Goal: Use online tool/utility: Utilize a website feature to perform a specific function

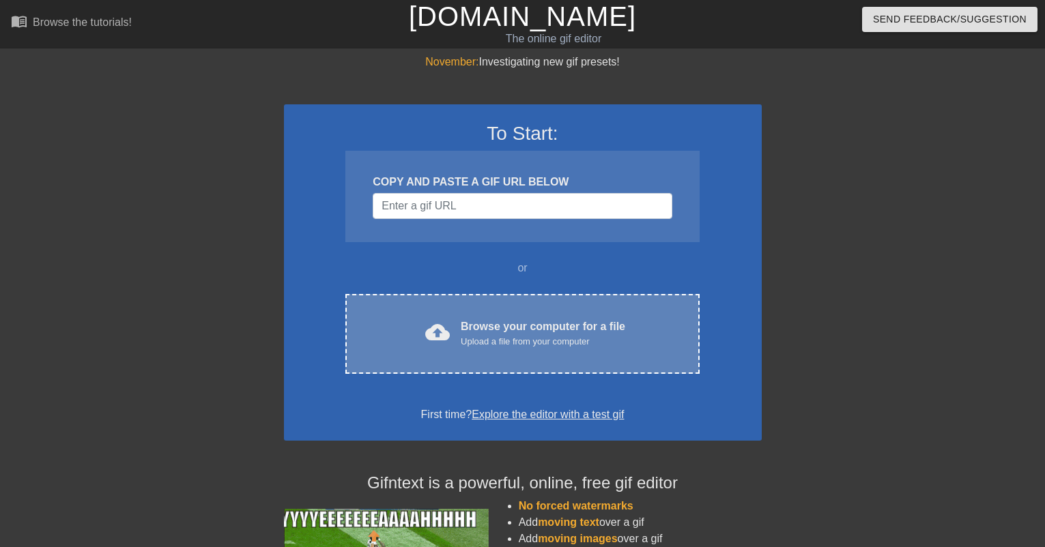
click at [489, 330] on div "Browse your computer for a file Upload a file from your computer" at bounding box center [543, 334] width 164 height 30
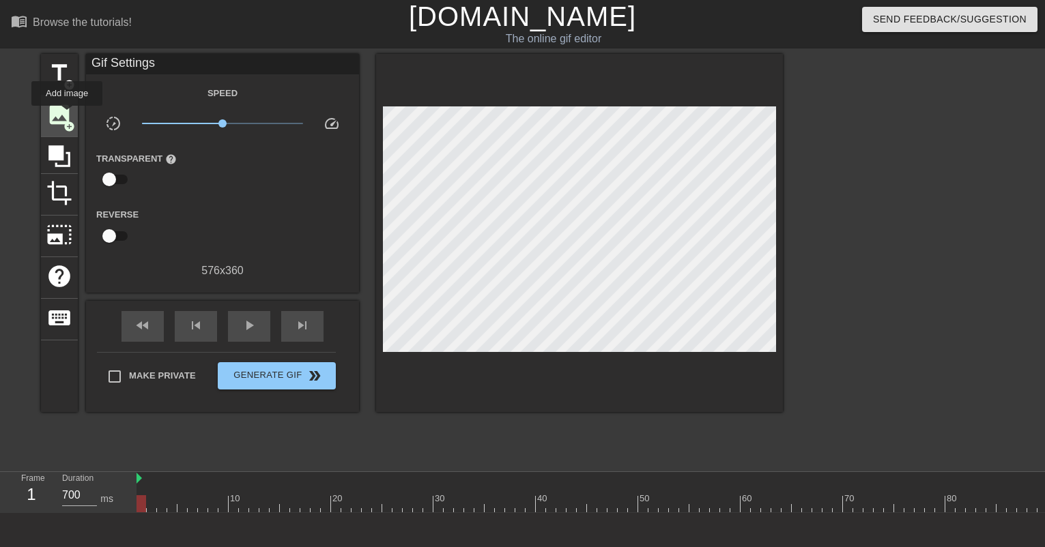
click at [67, 115] on span "image" at bounding box center [59, 115] width 26 height 26
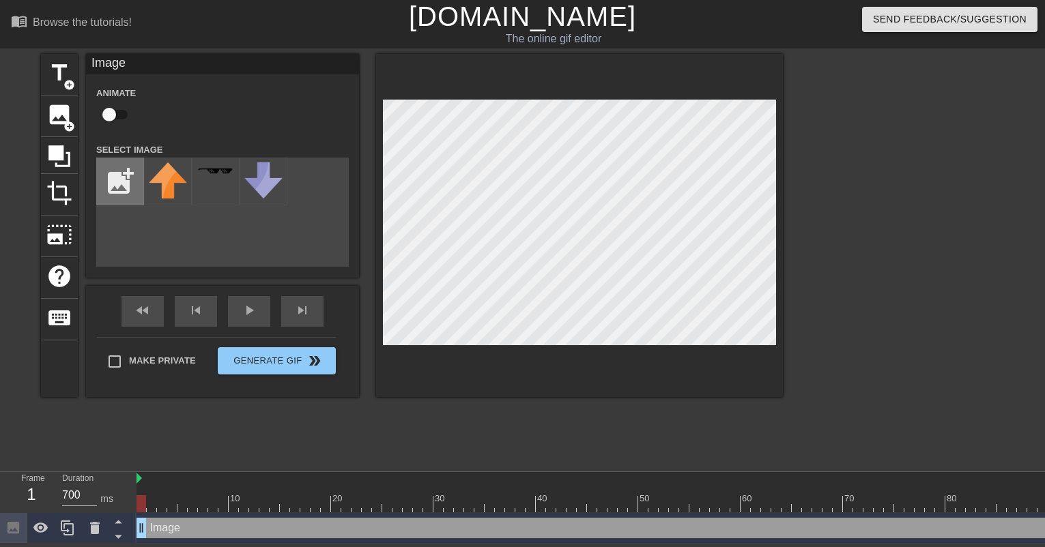
click at [125, 186] on input "file" at bounding box center [120, 181] width 46 height 46
type input "C:\fakepath\vlcsnap-2025-0gygu9-12-00h51m22s679.png"
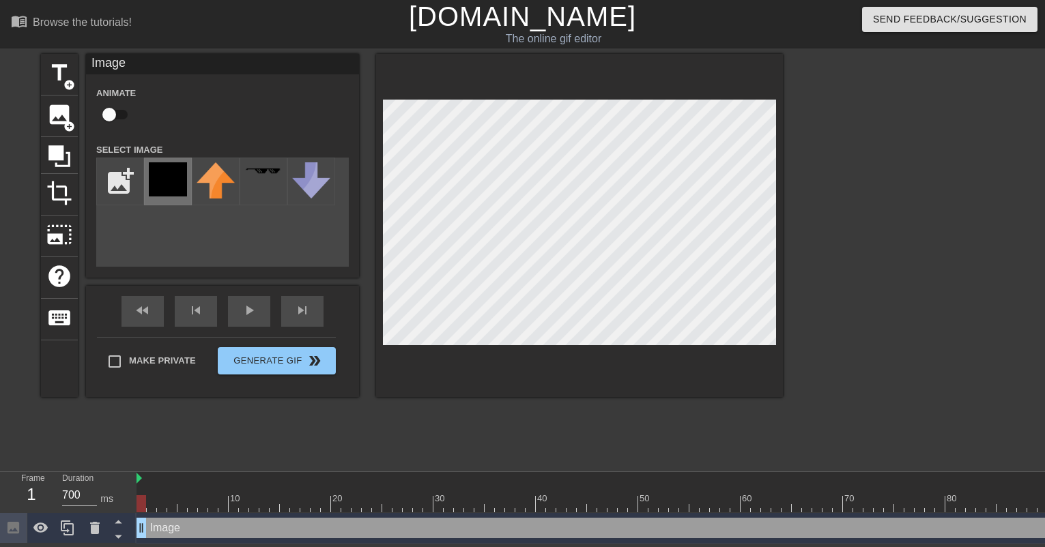
click at [175, 166] on img at bounding box center [168, 179] width 38 height 34
click at [736, 348] on div at bounding box center [579, 225] width 407 height 343
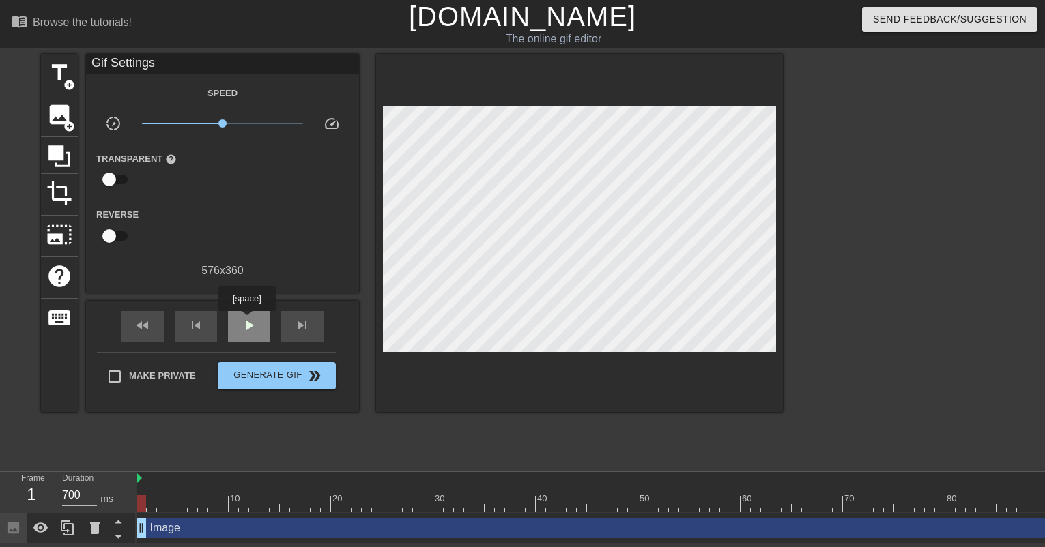
click at [246, 321] on span "play_arrow" at bounding box center [249, 325] width 16 height 16
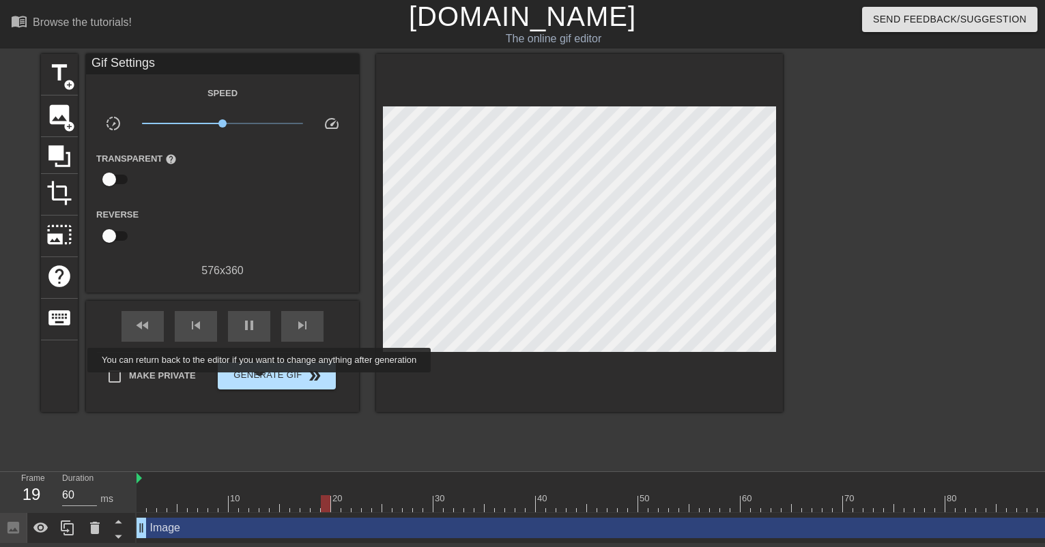
type input "700"
click at [260, 378] on span "Generate Gif double_arrow" at bounding box center [276, 376] width 107 height 16
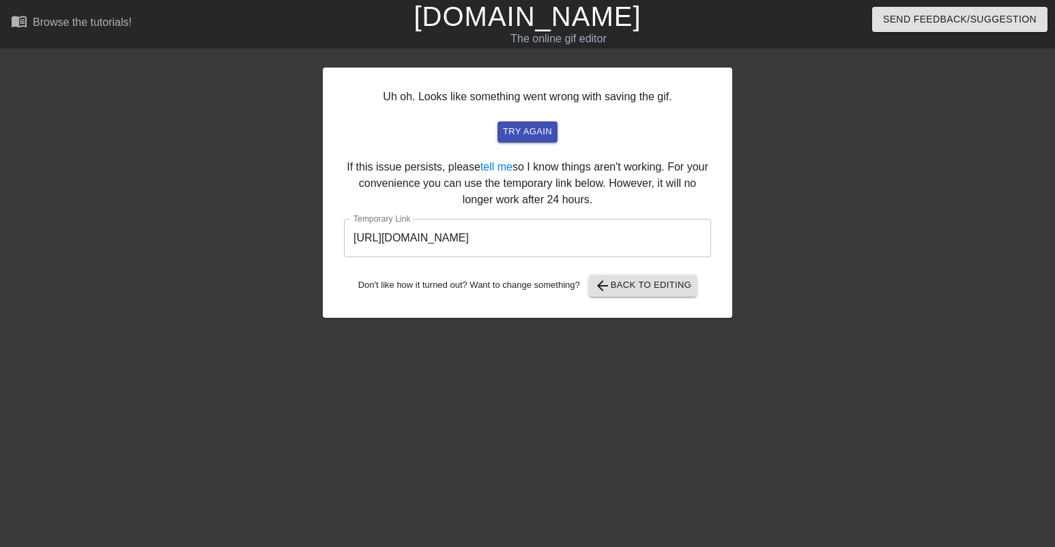
click at [594, 224] on input "[URL][DOMAIN_NAME]" at bounding box center [527, 238] width 367 height 38
click at [630, 233] on input "[URL][DOMAIN_NAME]" at bounding box center [527, 238] width 367 height 38
drag, startPoint x: 688, startPoint y: 252, endPoint x: 323, endPoint y: 230, distance: 365.7
click at [323, 230] on div "Uh oh. Looks like something went wrong with saving the gif. try again If this i…" at bounding box center [527, 193] width 409 height 250
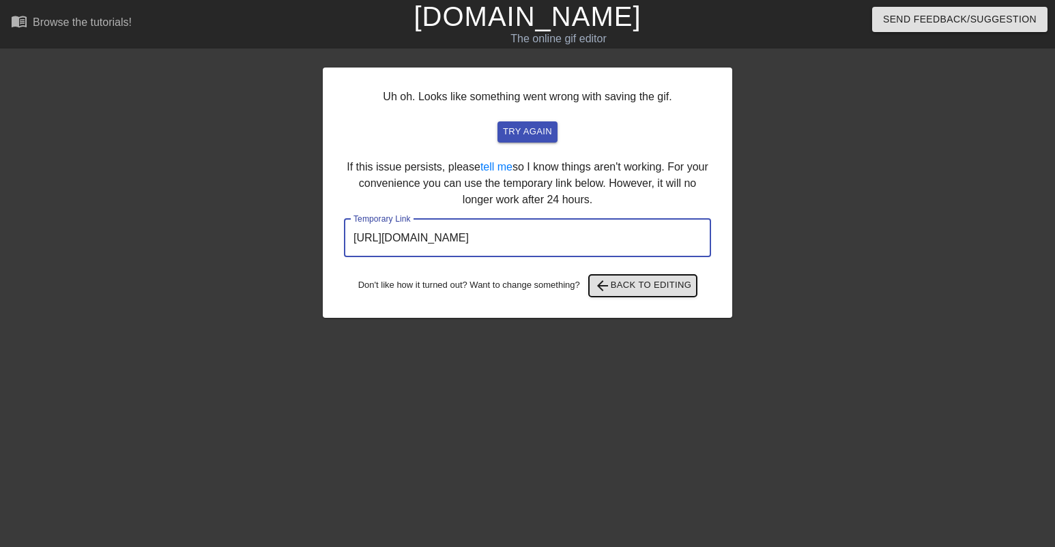
click at [610, 291] on span "arrow_back" at bounding box center [602, 286] width 16 height 16
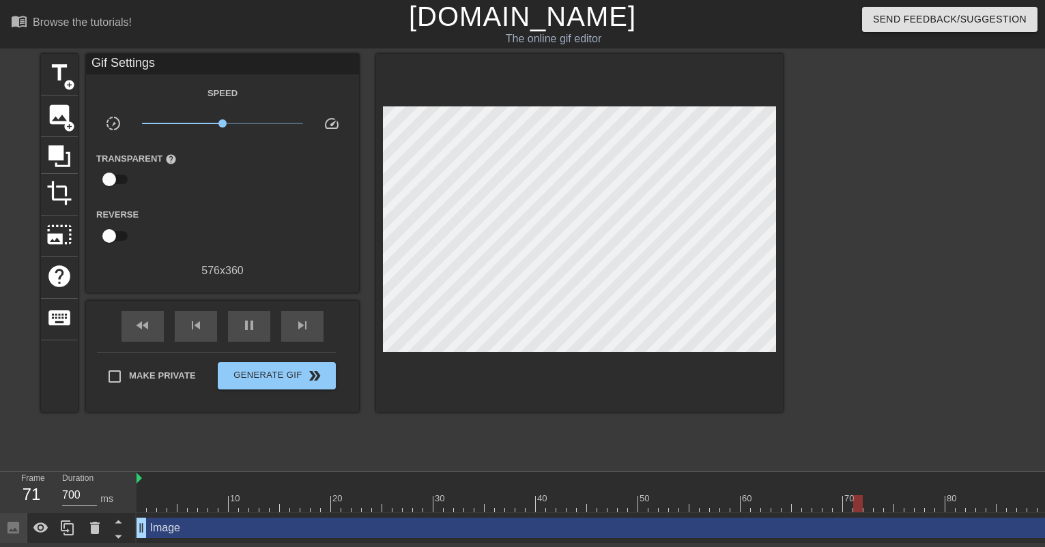
type input "60"
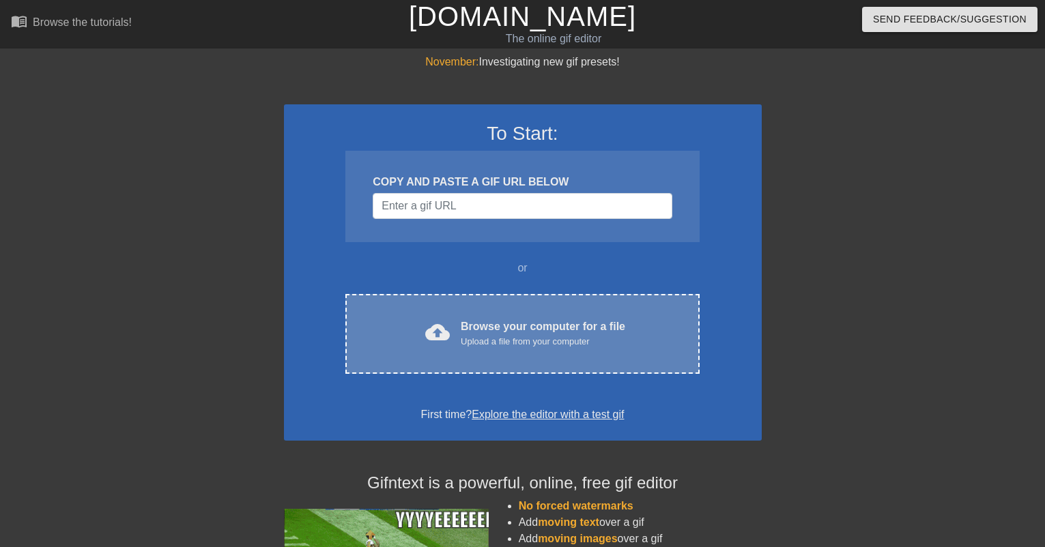
click at [536, 347] on div "Upload a file from your computer" at bounding box center [543, 342] width 164 height 14
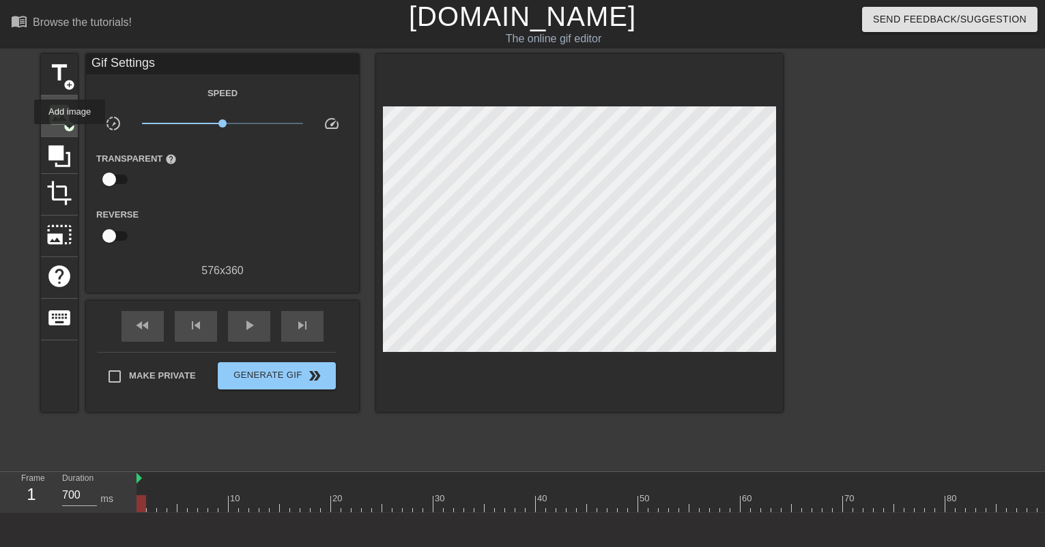
click at [61, 125] on span "image" at bounding box center [59, 115] width 26 height 26
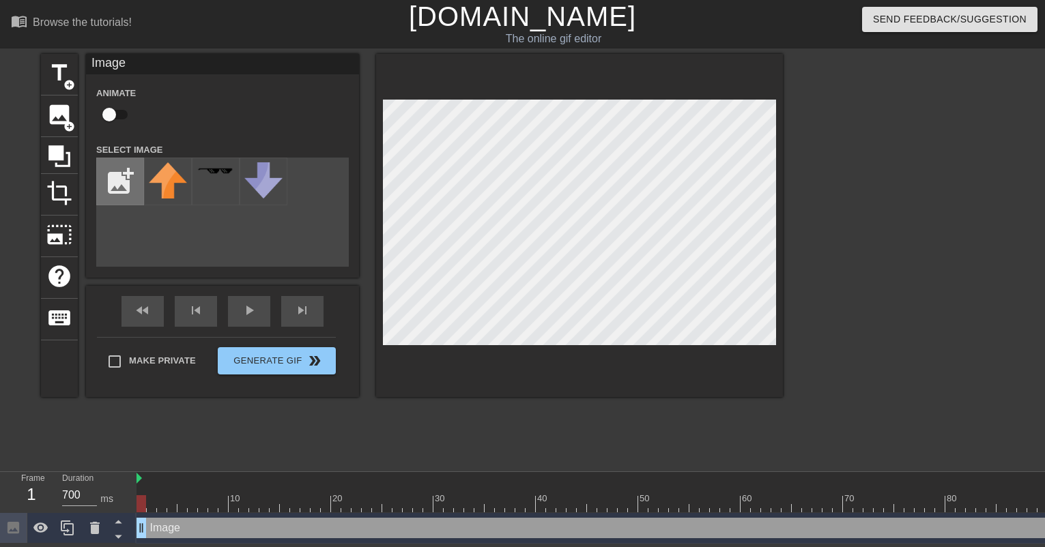
click at [127, 197] on input "file" at bounding box center [120, 181] width 46 height 46
type input "C:\fakepath\vlcsnap-2025-0gygu9-12-00h51m22s679.png"
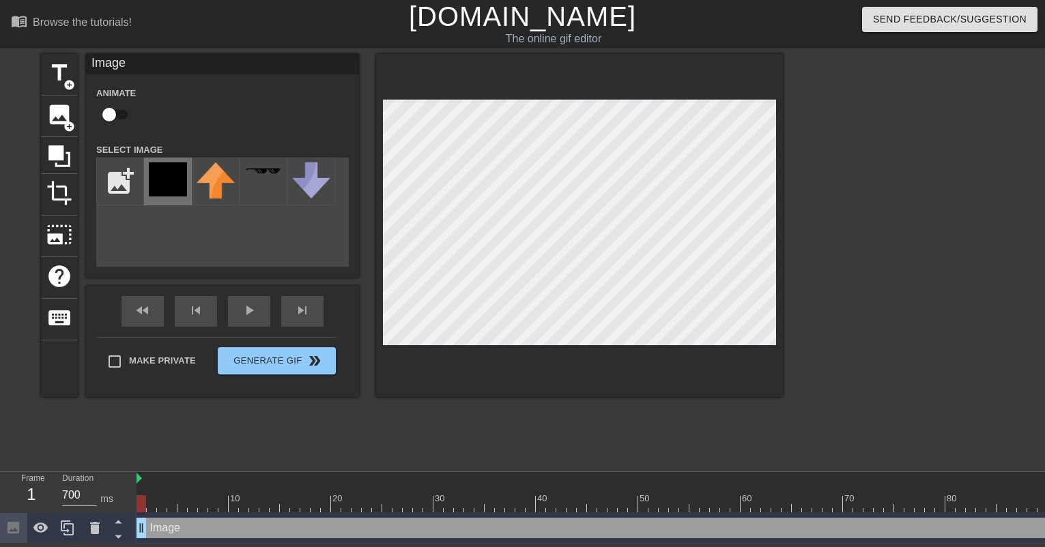
click at [171, 184] on img at bounding box center [168, 179] width 38 height 34
click at [141, 478] on img at bounding box center [138, 478] width 5 height 11
click at [141, 481] on img at bounding box center [138, 478] width 5 height 11
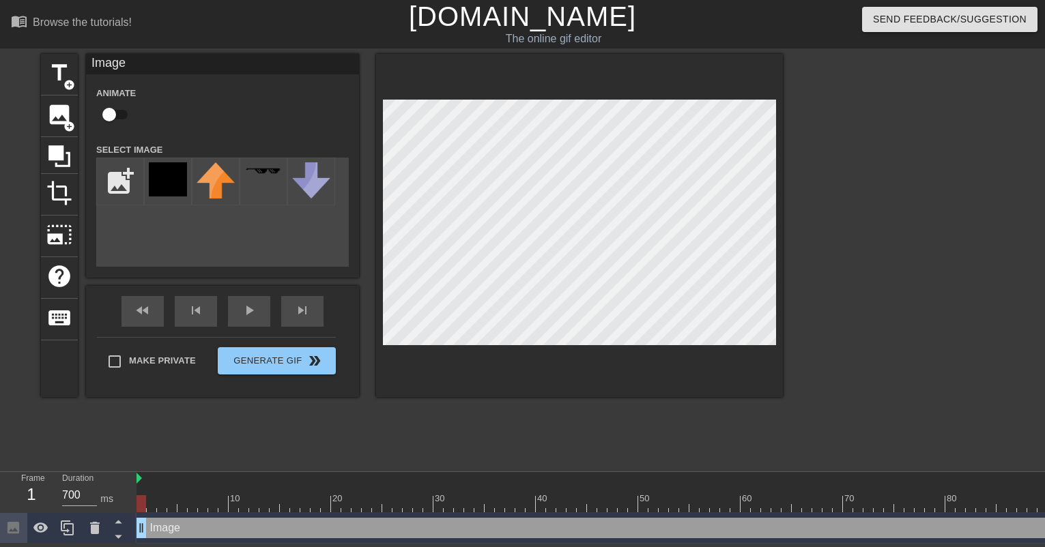
click at [141, 498] on div at bounding box center [141, 503] width 10 height 17
click at [141, 482] on img at bounding box center [138, 478] width 5 height 11
click at [141, 480] on img at bounding box center [138, 478] width 5 height 11
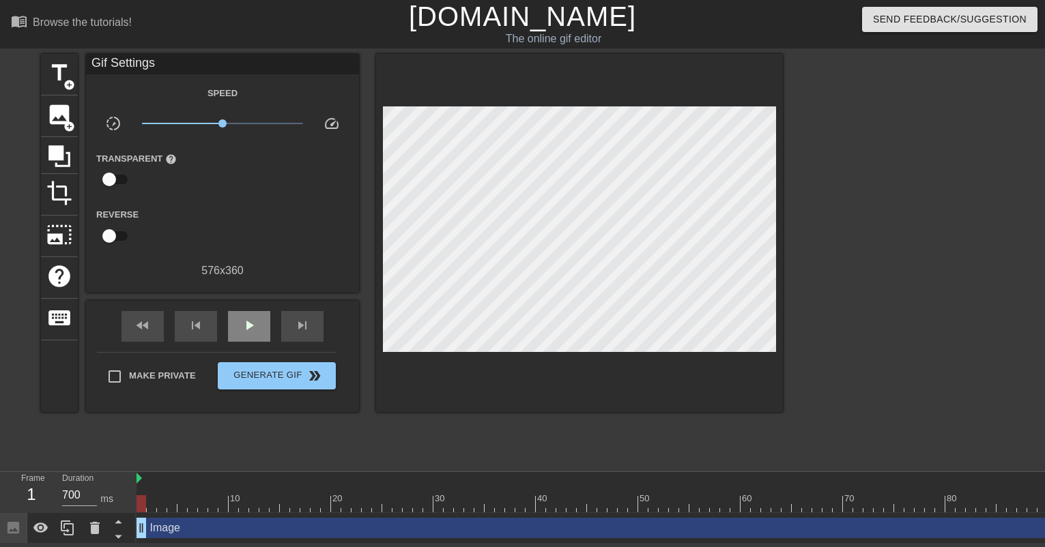
click at [252, 306] on div "fast_rewind skip_previous play_arrow skip_next" at bounding box center [222, 326] width 222 height 51
click at [251, 328] on span "play_arrow" at bounding box center [249, 325] width 16 height 16
click at [63, 125] on span "image" at bounding box center [59, 115] width 26 height 26
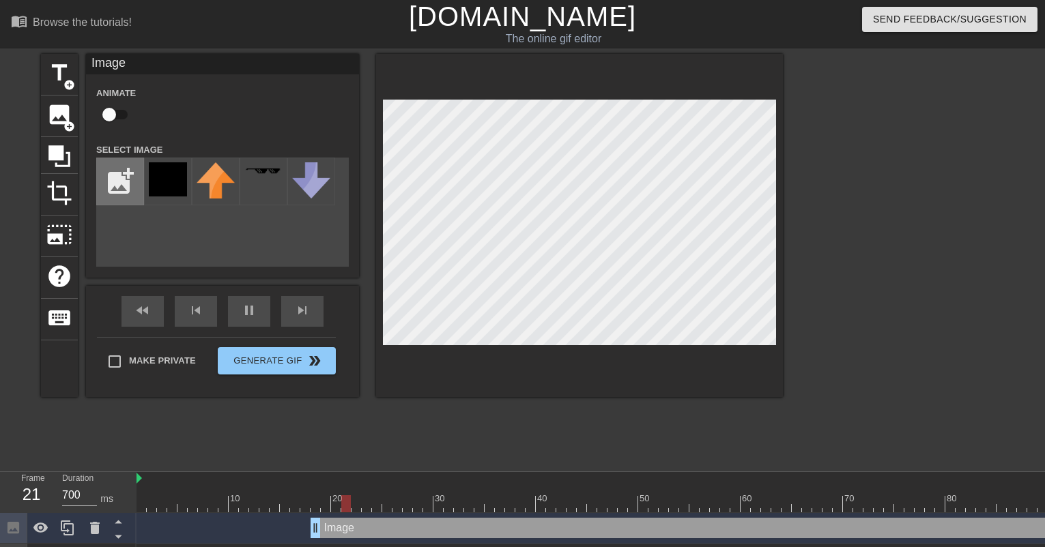
click at [120, 190] on input "file" at bounding box center [120, 181] width 46 height 46
type input "60"
type input "C:\fakepath\tattoo_cover_head8.png"
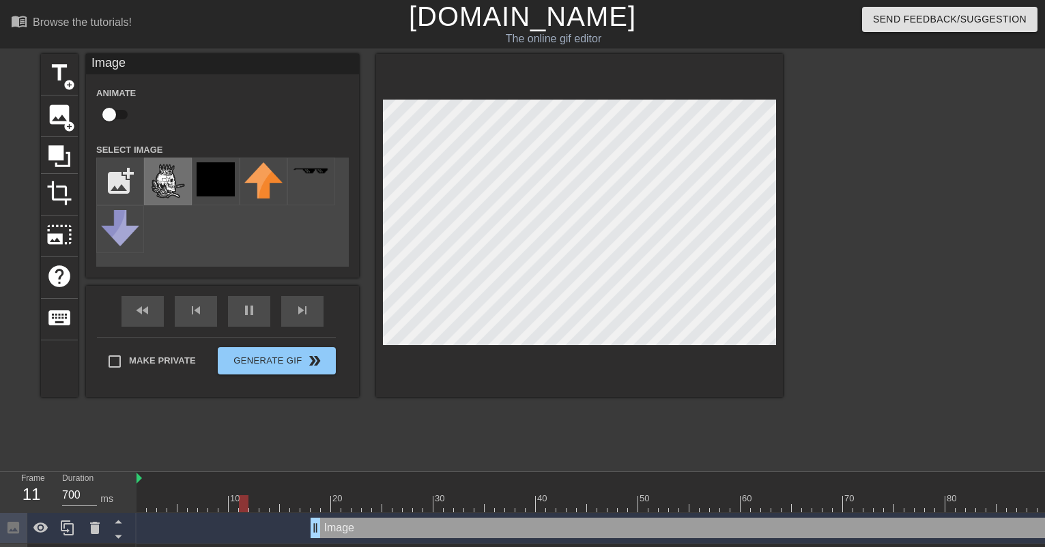
click at [166, 193] on img at bounding box center [168, 181] width 38 height 38
click at [354, 525] on div "Image drag_handle drag_handle" at bounding box center [683, 528] width 747 height 20
click at [353, 529] on div "Image drag_handle drag_handle" at bounding box center [683, 528] width 747 height 20
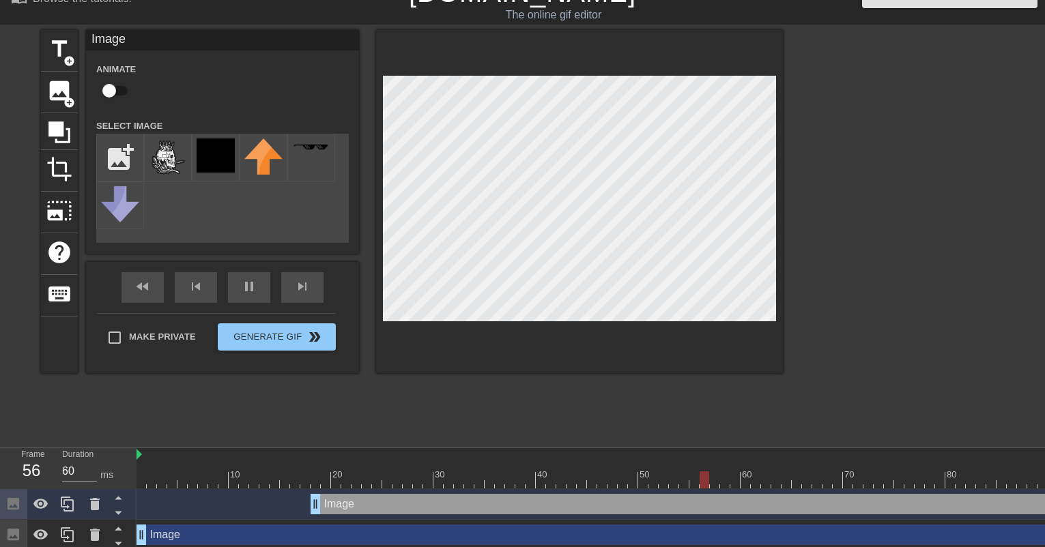
scroll to position [38, 0]
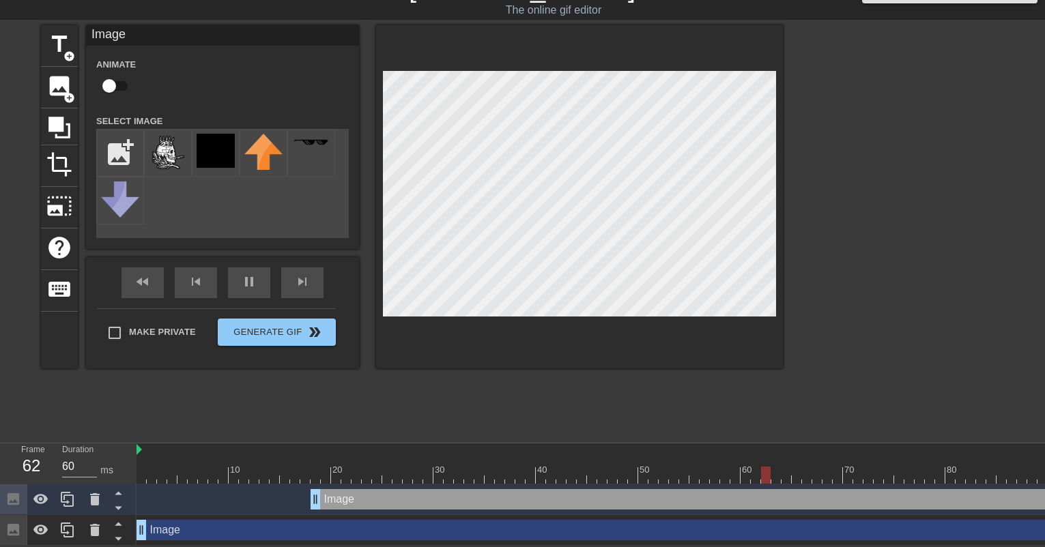
click at [340, 495] on div "Image drag_handle drag_handle" at bounding box center [683, 499] width 747 height 20
drag, startPoint x: 338, startPoint y: 493, endPoint x: 345, endPoint y: 487, distance: 8.7
click at [345, 489] on div "Image drag_handle drag_handle" at bounding box center [683, 499] width 747 height 20
drag, startPoint x: 345, startPoint y: 487, endPoint x: 95, endPoint y: 487, distance: 249.7
click at [95, 493] on icon at bounding box center [95, 499] width 10 height 12
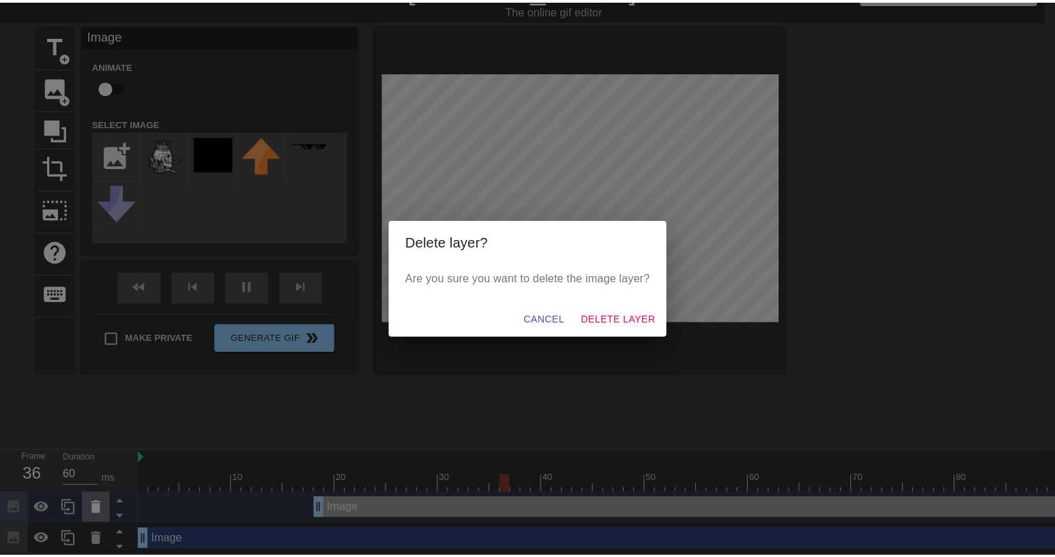
scroll to position [27, 0]
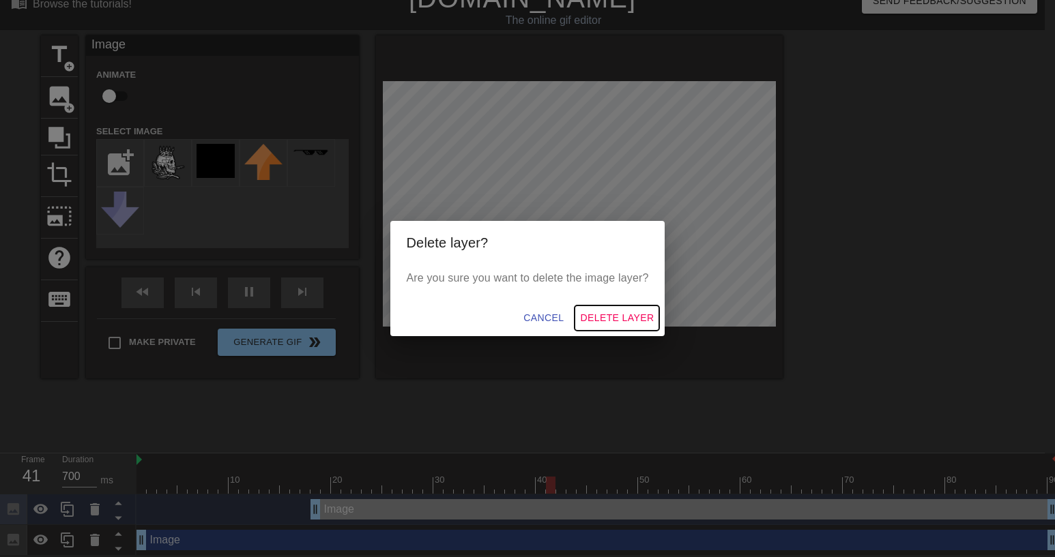
click at [606, 317] on span "Delete Layer" at bounding box center [617, 318] width 74 height 17
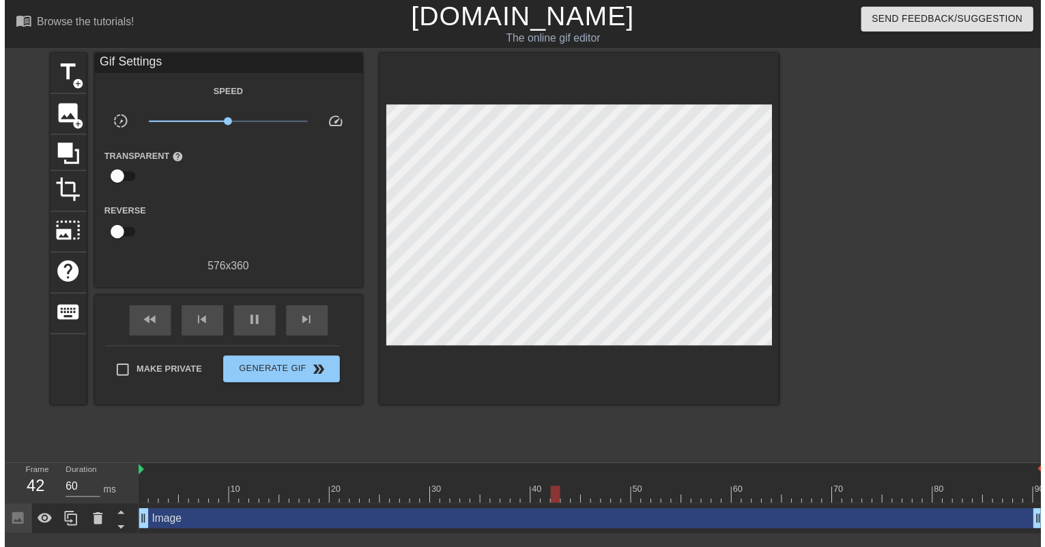
scroll to position [7, 0]
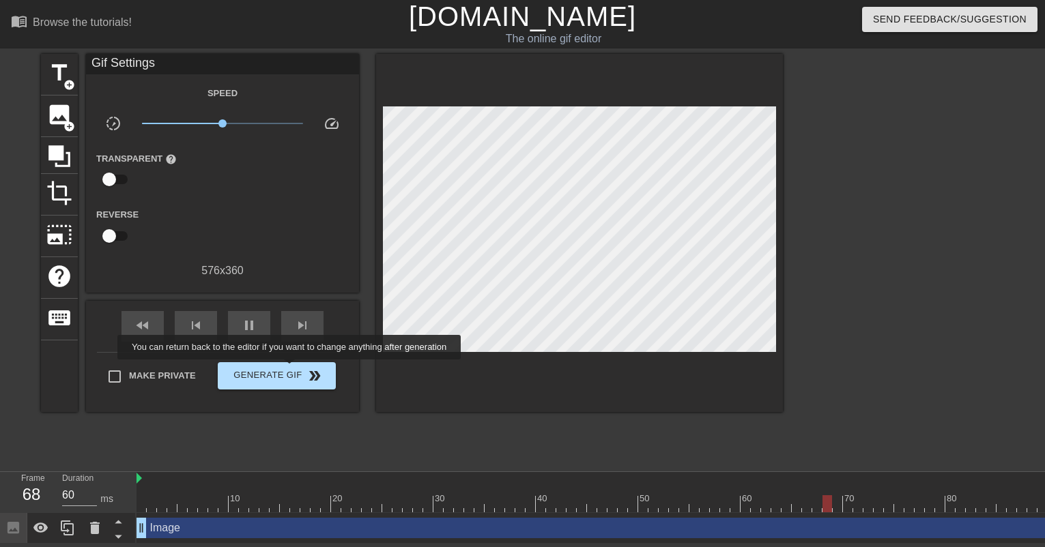
type input "700"
click at [291, 369] on span "Generate Gif double_arrow" at bounding box center [276, 376] width 107 height 16
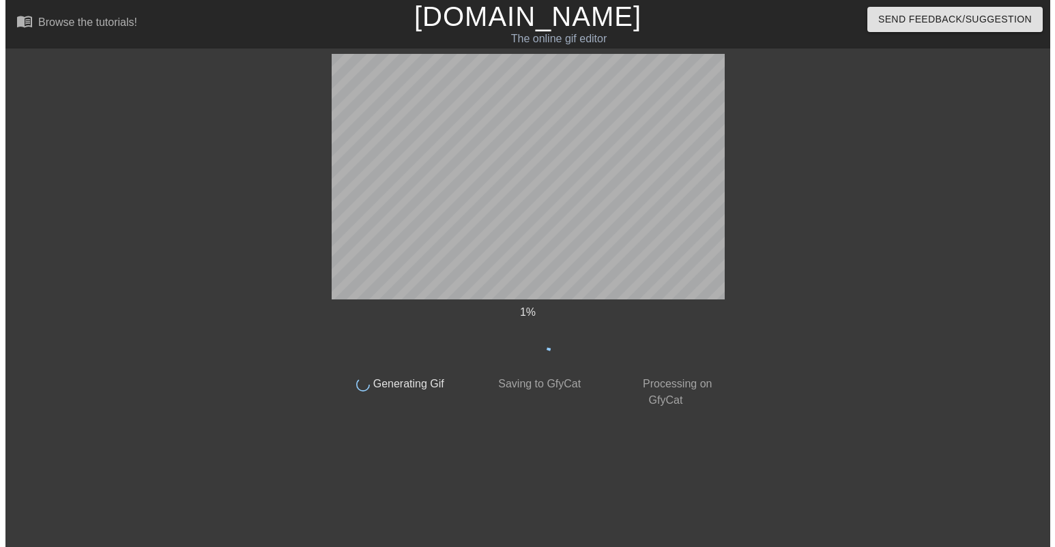
scroll to position [0, 0]
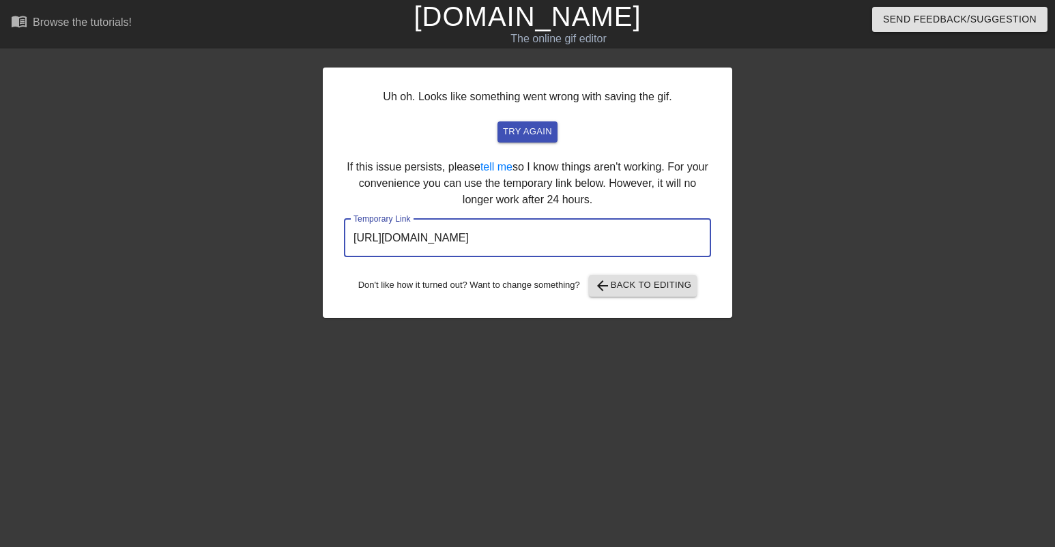
click at [577, 233] on input "https://www.gifntext.com/temp_generations/d9uV5MKE.gif" at bounding box center [527, 238] width 367 height 38
drag, startPoint x: 647, startPoint y: 241, endPoint x: 564, endPoint y: 239, distance: 83.9
click at [588, 240] on input "https://www.gifntext.com/temp_generations/d9uV5MKE.gif" at bounding box center [527, 238] width 367 height 38
click at [508, 252] on input "https://www.gifntext.com/temp_generations/d9uV5MKE.gif" at bounding box center [527, 238] width 367 height 38
drag, startPoint x: 699, startPoint y: 243, endPoint x: 344, endPoint y: 234, distance: 354.9
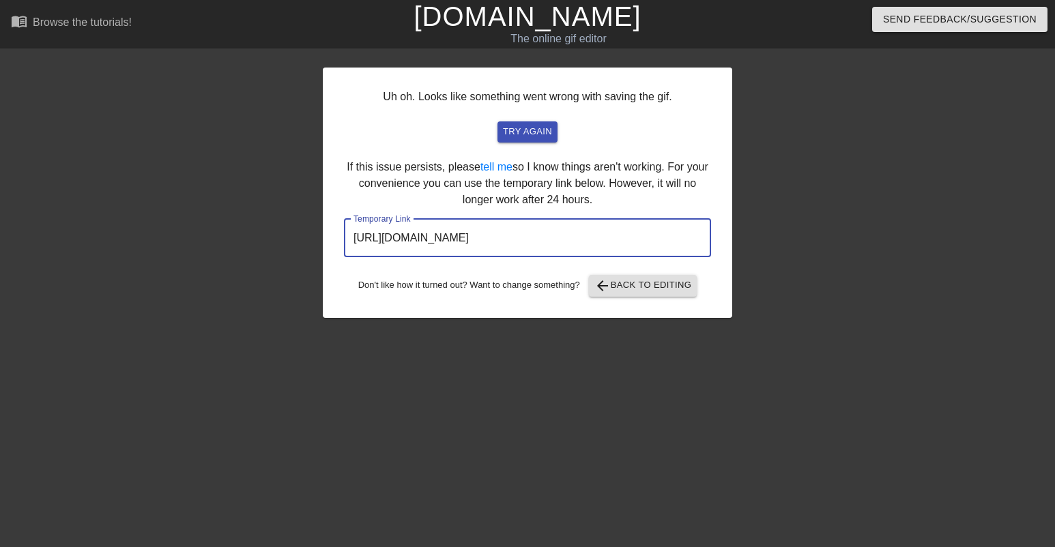
click at [344, 234] on input "https://www.gifntext.com/temp_generations/d9uV5MKE.gif" at bounding box center [527, 238] width 367 height 38
